Goal: Information Seeking & Learning: Understand process/instructions

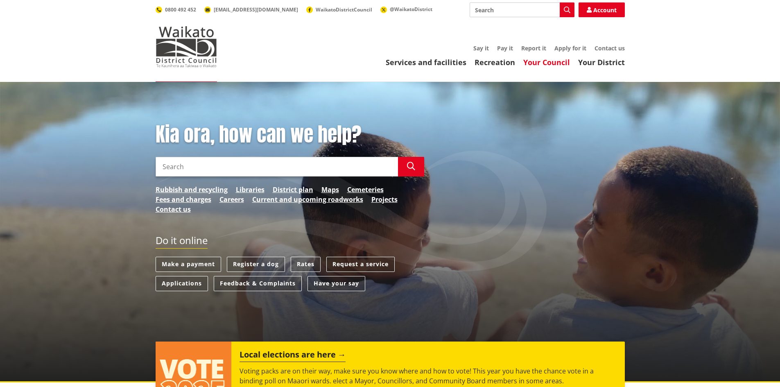
click at [547, 61] on link "Your Council" at bounding box center [547, 62] width 47 height 10
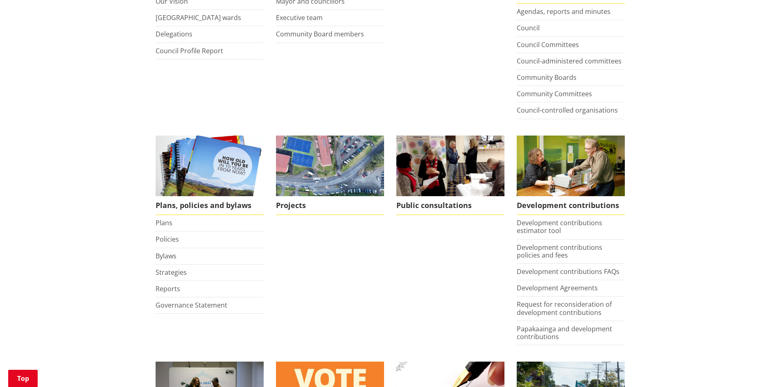
scroll to position [256, 0]
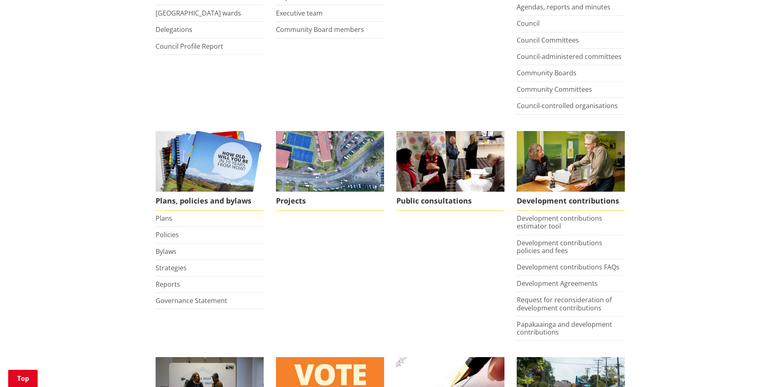
click at [774, 146] on div "Home Your Council Your Council Too Kaunihera About us Our Vision Waikato distri…" at bounding box center [390, 290] width 780 height 930
click at [548, 251] on link "Development contributions policies and fees" at bounding box center [560, 246] width 86 height 17
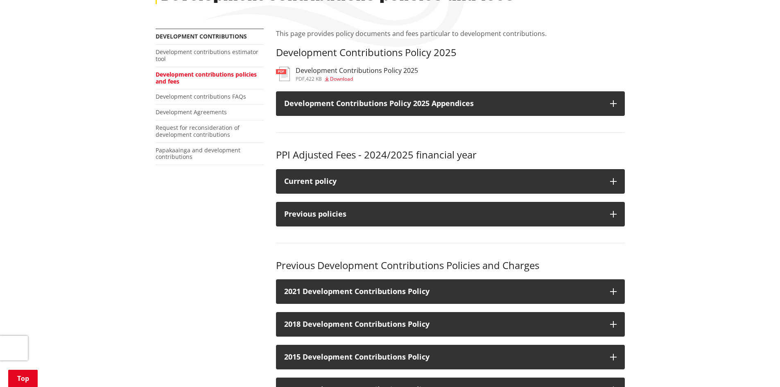
scroll to position [139, 0]
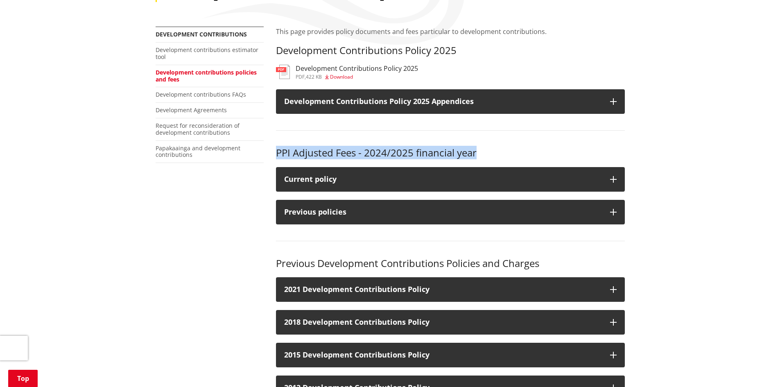
drag, startPoint x: 761, startPoint y: 153, endPoint x: 773, endPoint y: 122, distance: 33.9
click at [773, 122] on div "Home Your Council Development contributions Development contributions policies …" at bounding box center [390, 266] width 780 height 646
click at [773, 121] on div "Home Your Council Development contributions Development contributions policies …" at bounding box center [390, 266] width 780 height 646
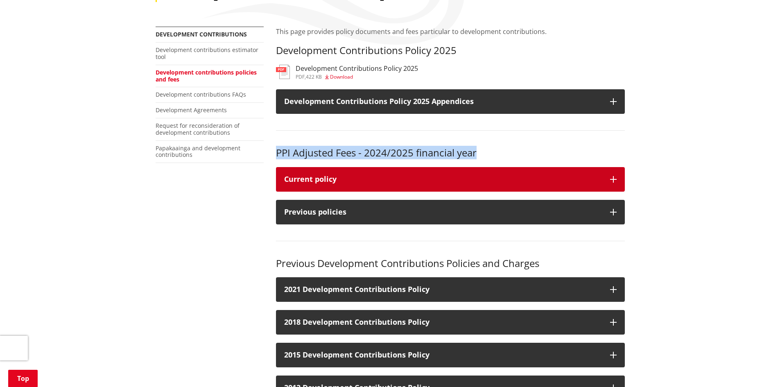
click at [609, 180] on button "Current policy" at bounding box center [450, 179] width 349 height 25
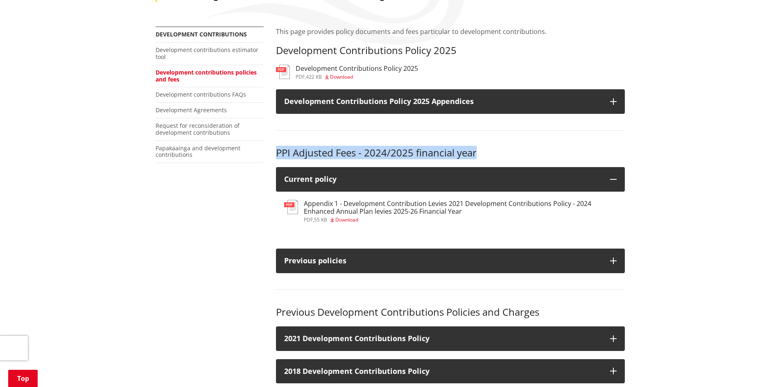
click at [376, 212] on h3 "Appendix 1 - Development Contribution Levies 2021 Development Contributions Pol…" at bounding box center [460, 208] width 313 height 16
